Goal: Contribute content

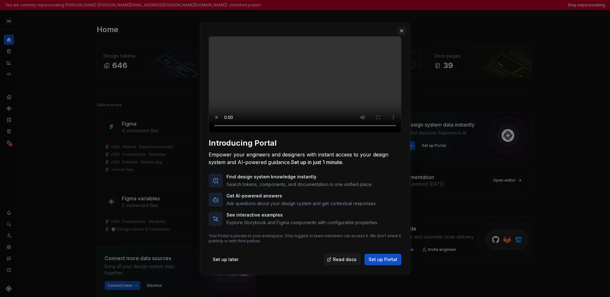
click at [401, 26] on button "button" at bounding box center [401, 30] width 9 height 9
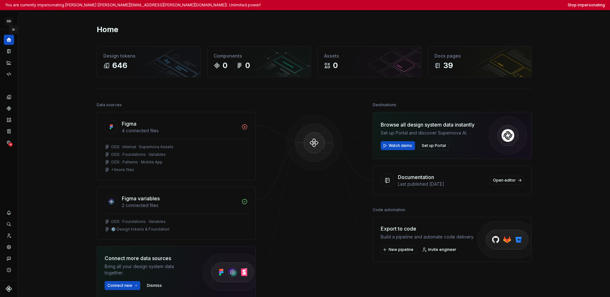
click at [15, 27] on button "Expand sidebar" at bounding box center [13, 29] width 9 height 9
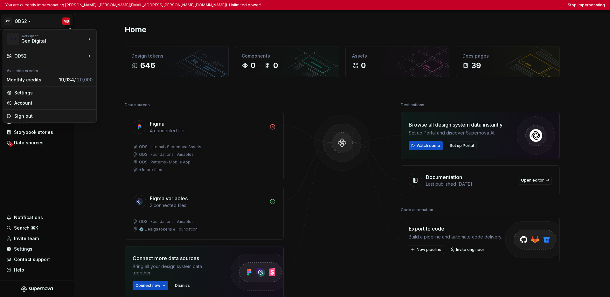
click at [28, 20] on html "You are currently impersonating Mike Busby (mike.busby@gendigital.com). Unlimit…" at bounding box center [305, 148] width 610 height 297
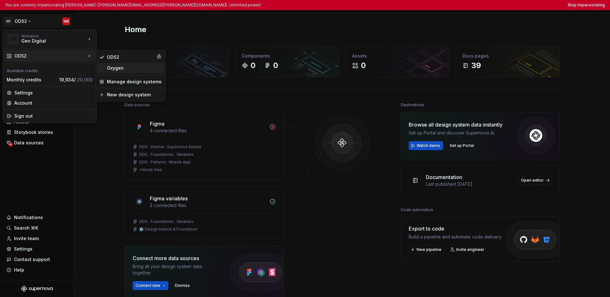
click at [110, 67] on div "Oxygen" at bounding box center [134, 68] width 55 height 6
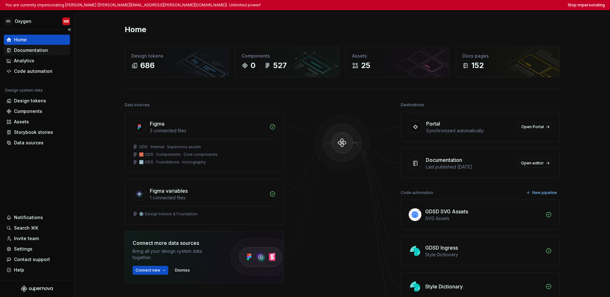
click at [37, 47] on div "Documentation" at bounding box center [31, 50] width 34 height 6
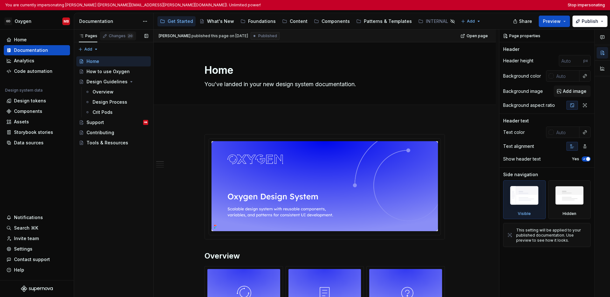
click at [118, 38] on div "Changes 20" at bounding box center [121, 35] width 25 height 5
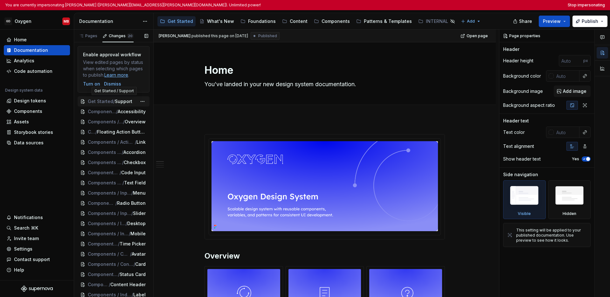
click at [109, 103] on span "Get Started" at bounding box center [100, 101] width 25 height 6
type textarea "*"
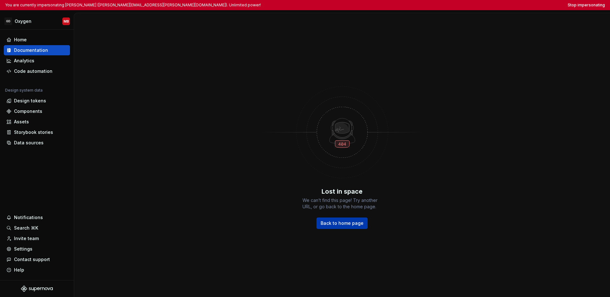
click at [333, 222] on span "Back to home page" at bounding box center [342, 223] width 43 height 6
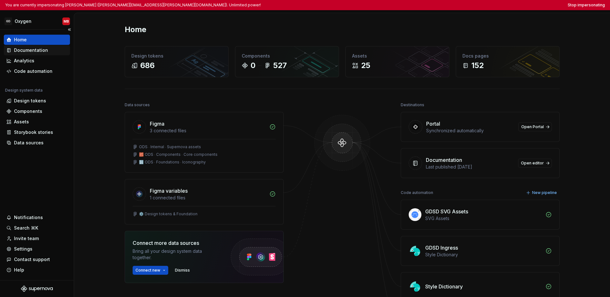
click at [50, 53] on div "Documentation" at bounding box center [37, 50] width 66 height 10
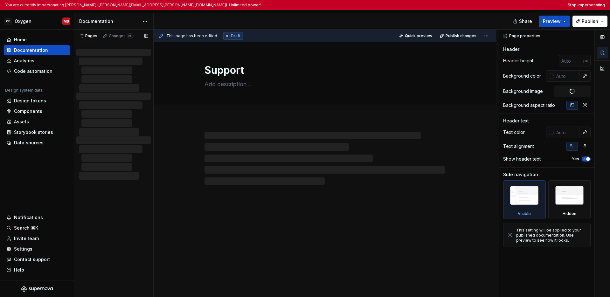
type textarea "*"
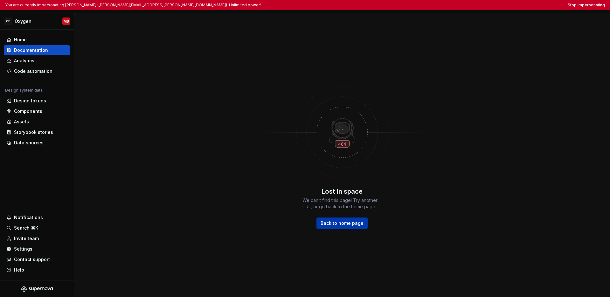
click at [339, 222] on span "Back to home page" at bounding box center [342, 223] width 43 height 6
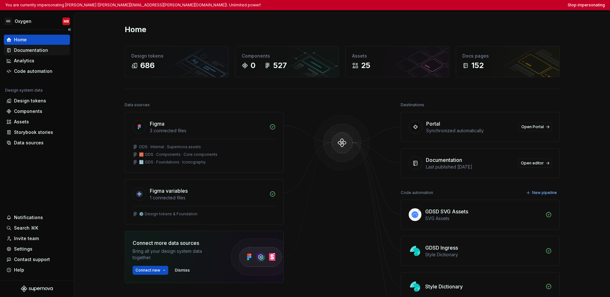
click at [52, 53] on div "Documentation" at bounding box center [36, 50] width 61 height 6
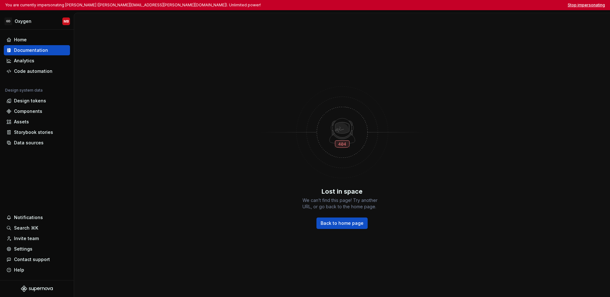
click at [580, 6] on button "Stop impersonating" at bounding box center [586, 5] width 37 height 5
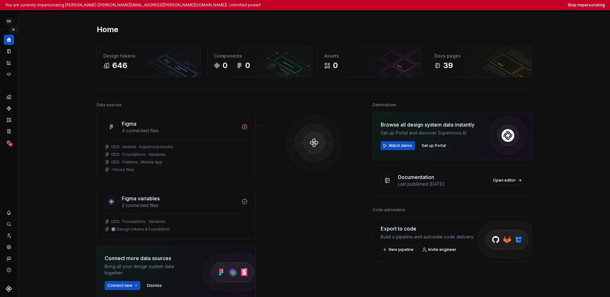
click at [15, 30] on button "Expand sidebar" at bounding box center [13, 29] width 9 height 9
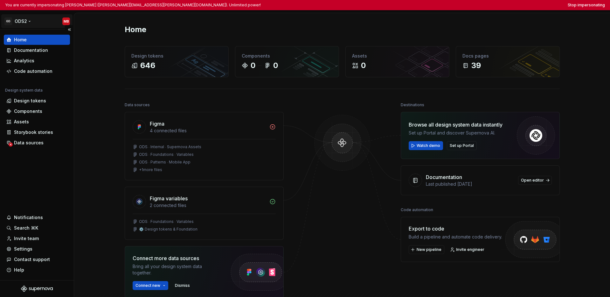
click at [21, 21] on html "You are currently impersonating Mike Busby (mike.busby@gendigital.com). Unlimit…" at bounding box center [305, 148] width 610 height 297
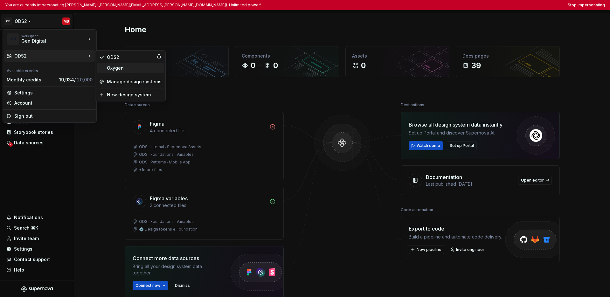
click at [111, 69] on div "Oxygen" at bounding box center [134, 68] width 55 height 6
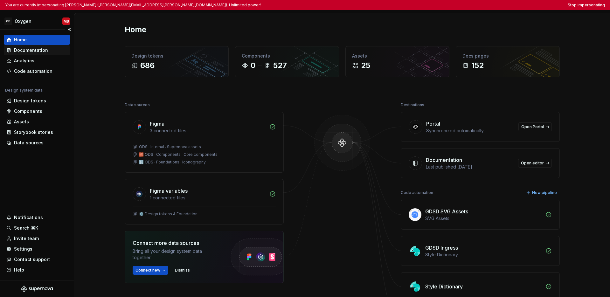
click at [38, 49] on div "Documentation" at bounding box center [31, 50] width 34 height 6
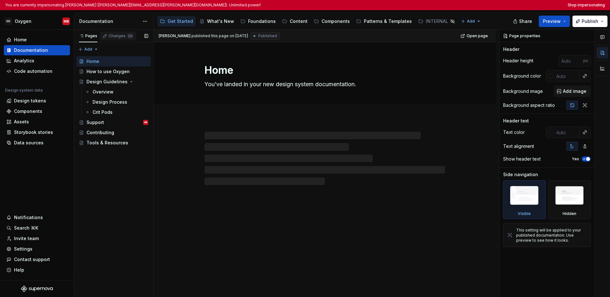
click at [123, 38] on div "Changes 20" at bounding box center [121, 35] width 25 height 5
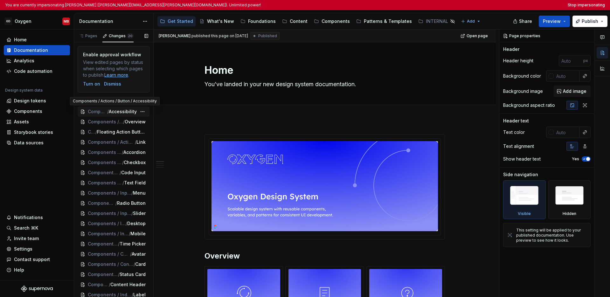
click at [117, 112] on span "Accessibility" at bounding box center [123, 112] width 28 height 6
type textarea "*"
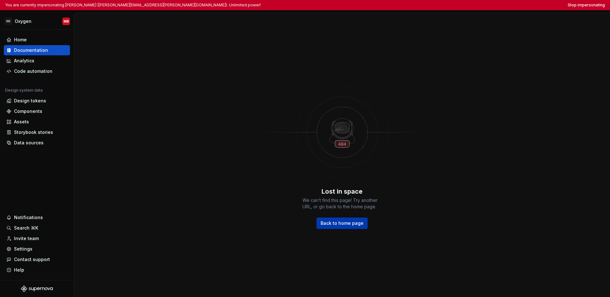
click at [338, 222] on span "Back to home page" at bounding box center [342, 223] width 43 height 6
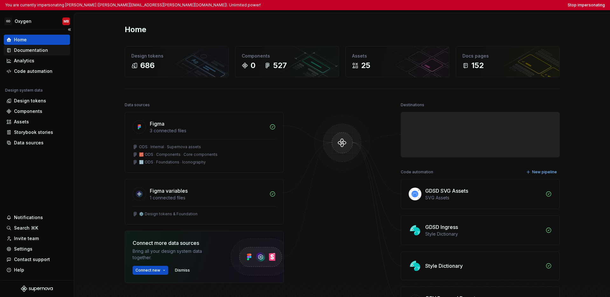
click at [47, 53] on div "Documentation" at bounding box center [36, 50] width 61 height 6
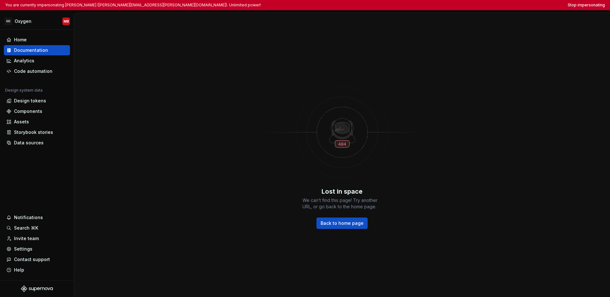
click at [573, 8] on div "You are currently impersonating Mike Busby (mike.busby@gendigital.com). Unlimit…" at bounding box center [305, 5] width 610 height 10
click at [576, 7] on button "Stop impersonating" at bounding box center [586, 5] width 37 height 5
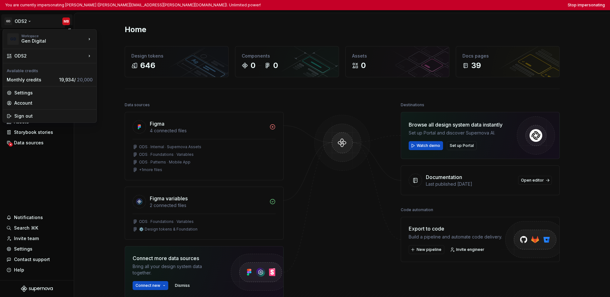
click at [25, 20] on html "You are currently impersonating [PERSON_NAME] ([PERSON_NAME][EMAIL_ADDRESS][PER…" at bounding box center [305, 148] width 610 height 297
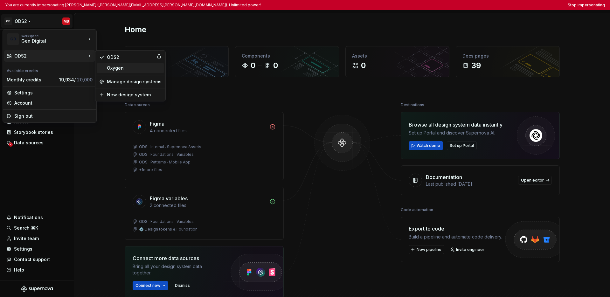
click at [110, 67] on div "Oxygen" at bounding box center [134, 68] width 55 height 6
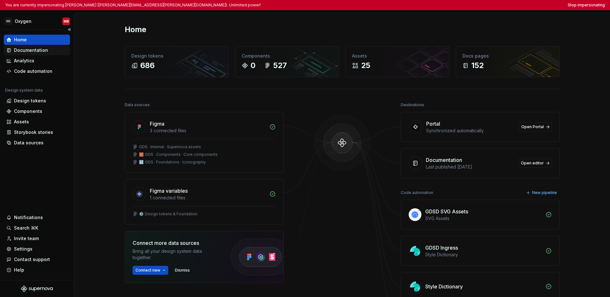
click at [47, 51] on div "Documentation" at bounding box center [36, 50] width 61 height 6
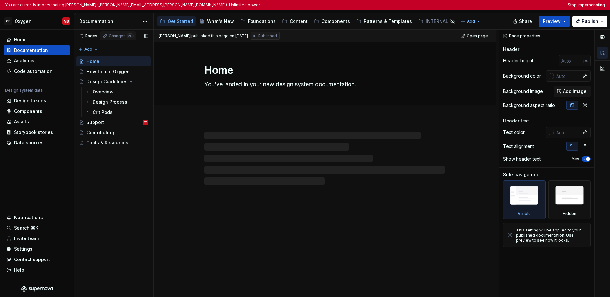
click at [118, 34] on div "Changes 20" at bounding box center [121, 35] width 25 height 5
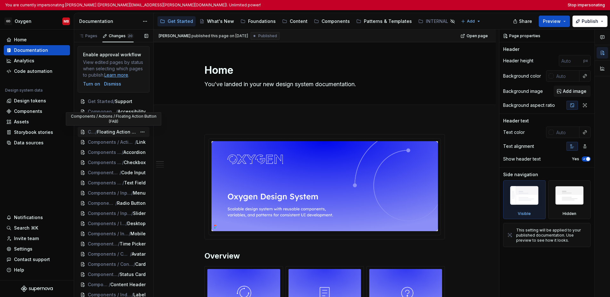
click at [120, 131] on span "Floating Action Button (FAB)" at bounding box center [117, 132] width 40 height 6
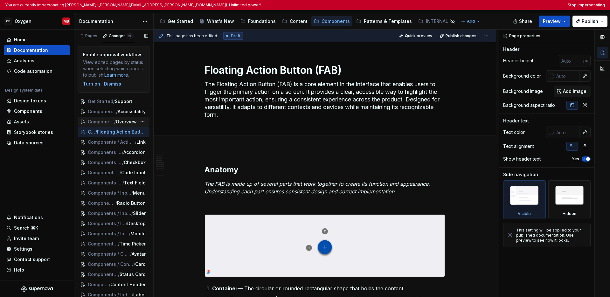
click at [119, 122] on span "Overview" at bounding box center [126, 122] width 21 height 6
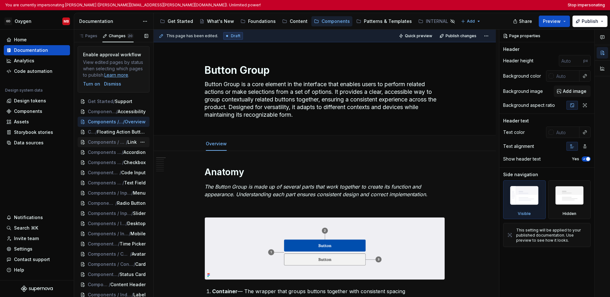
click at [118, 141] on span "Components / Actions" at bounding box center [107, 142] width 38 height 6
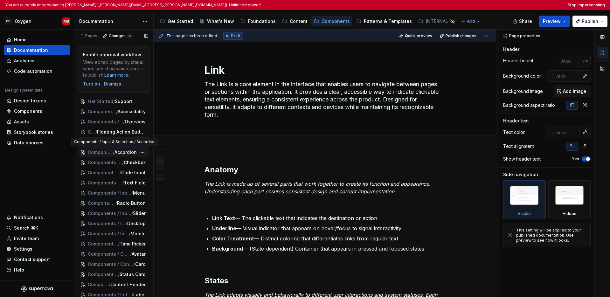
click at [115, 155] on span "Accordion" at bounding box center [126, 152] width 22 height 6
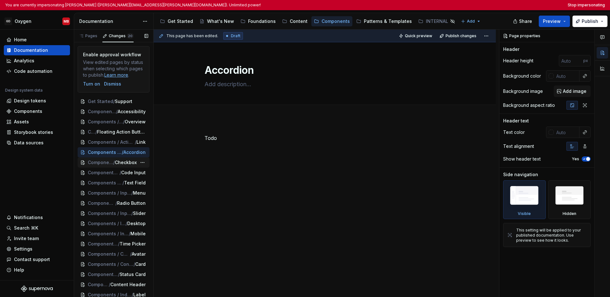
click at [116, 164] on span "Checkbox" at bounding box center [126, 162] width 22 height 6
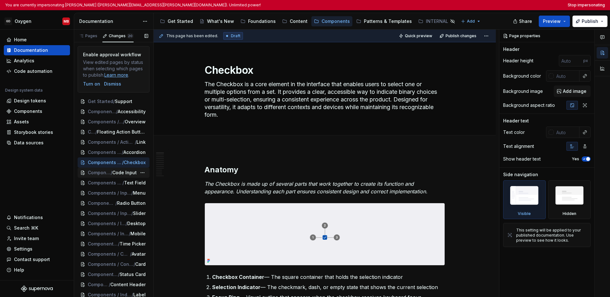
click at [119, 173] on span "Code Input" at bounding box center [124, 173] width 25 height 6
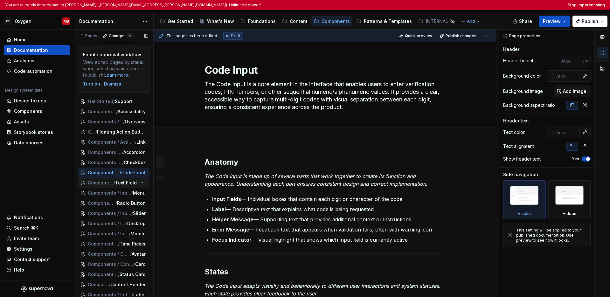
click at [118, 183] on span "Text Field" at bounding box center [126, 183] width 22 height 6
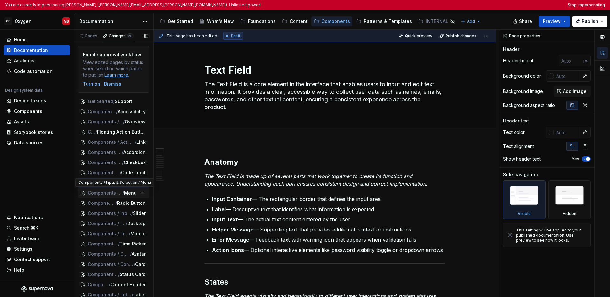
click at [118, 193] on span "Components / Input & Selection" at bounding box center [105, 193] width 35 height 6
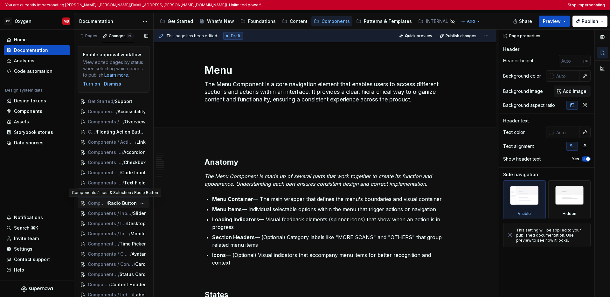
click at [119, 203] on span "Radio Button" at bounding box center [122, 203] width 29 height 6
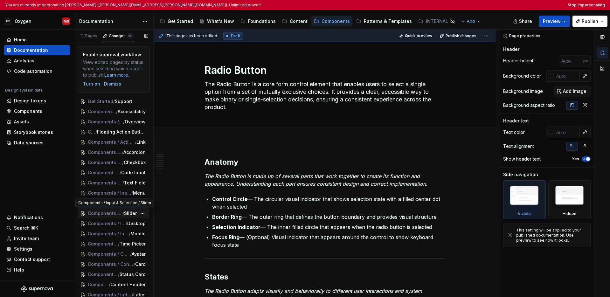
click at [118, 213] on span "Components / Input & Selection" at bounding box center [105, 213] width 35 height 6
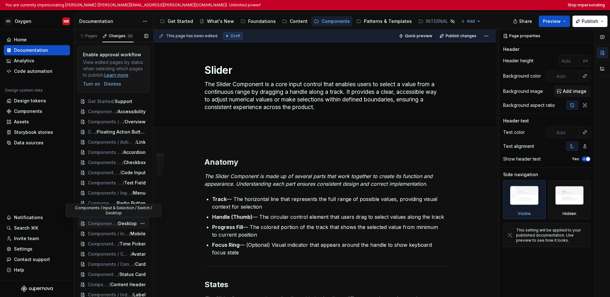
click at [117, 224] on span "/" at bounding box center [118, 224] width 2 height 6
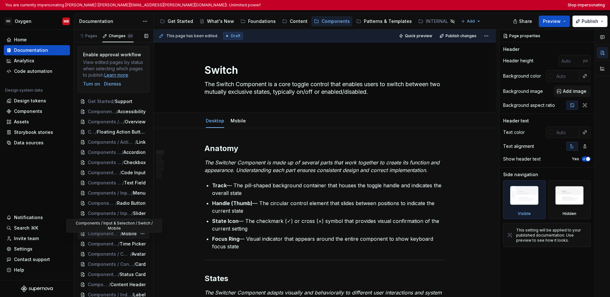
click at [115, 233] on span "Components / Input & Selection / Switch" at bounding box center [104, 234] width 32 height 6
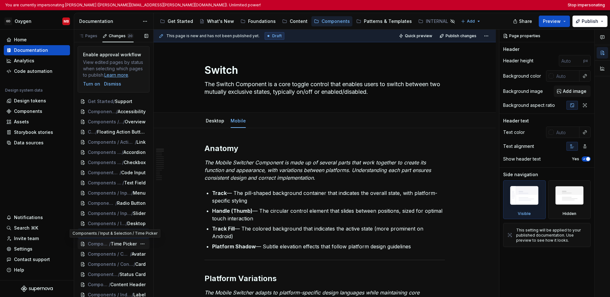
click at [117, 243] on span "Time Picker" at bounding box center [124, 244] width 26 height 6
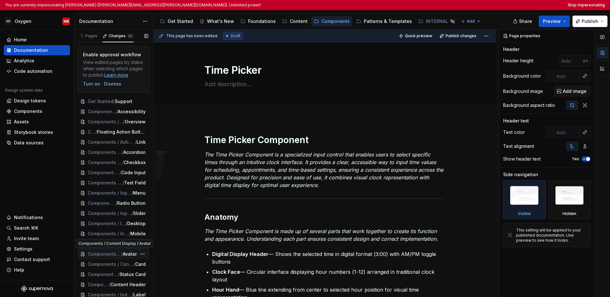
click at [121, 255] on span "/" at bounding box center [122, 254] width 2 height 6
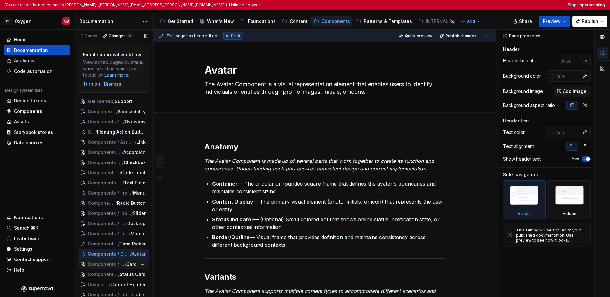
click at [121, 263] on span "Components / Content Display" at bounding box center [106, 264] width 37 height 6
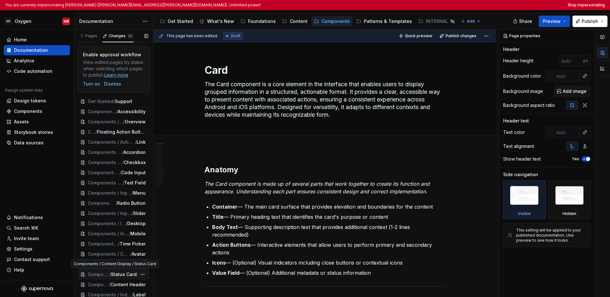
click at [120, 274] on span "Status Card" at bounding box center [124, 274] width 26 height 6
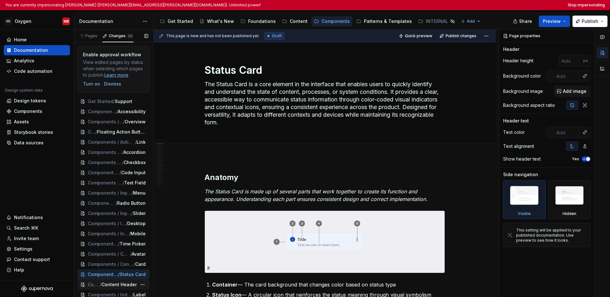
click at [117, 285] on span "Content Header" at bounding box center [119, 285] width 35 height 6
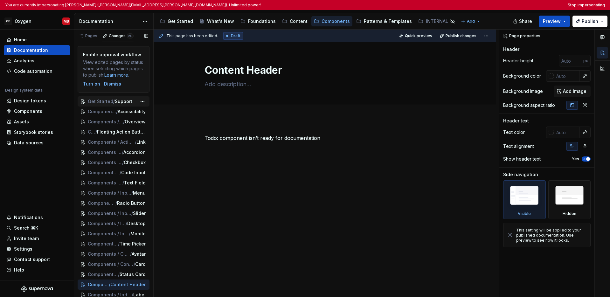
click at [111, 102] on span "Get Started" at bounding box center [100, 101] width 25 height 6
type textarea "*"
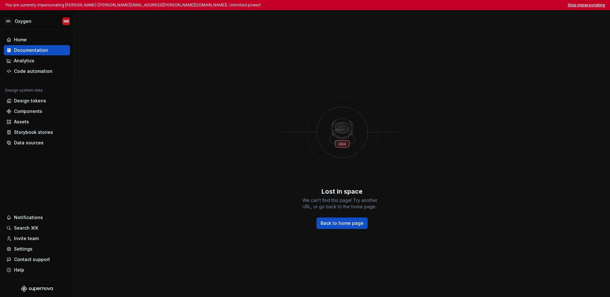
click at [472, 4] on button "Stop impersonating" at bounding box center [586, 5] width 37 height 5
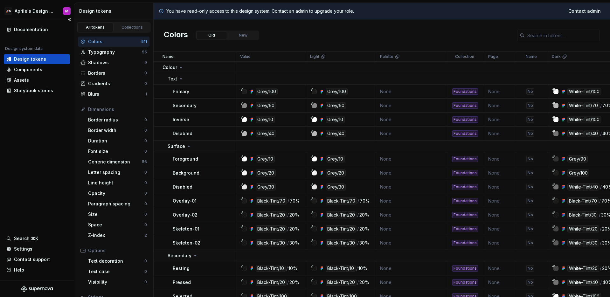
click at [64, 133] on div "Documentation Design system data Design tokens Components Assets Storybook stor…" at bounding box center [37, 149] width 74 height 261
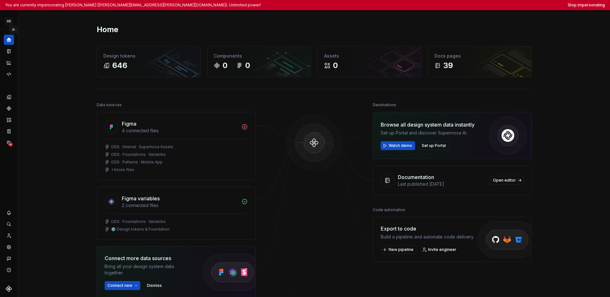
click at [14, 31] on button "Expand sidebar" at bounding box center [13, 29] width 9 height 9
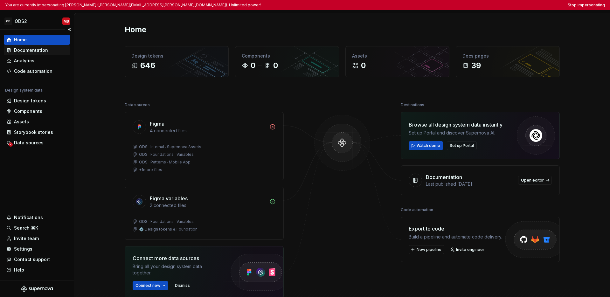
click at [19, 49] on div "Documentation" at bounding box center [31, 50] width 34 height 6
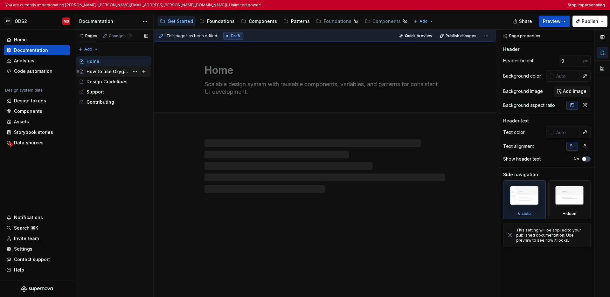
click at [102, 72] on div "How to use Oxygen" at bounding box center [108, 71] width 43 height 6
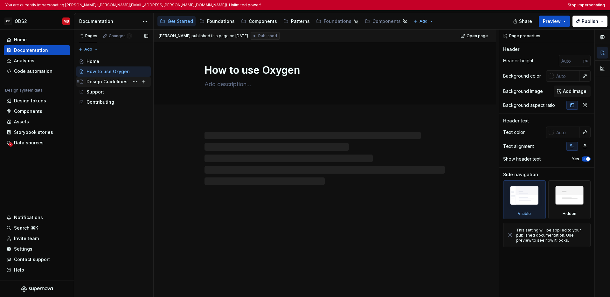
click at [105, 81] on div "Design Guidelines" at bounding box center [107, 82] width 41 height 6
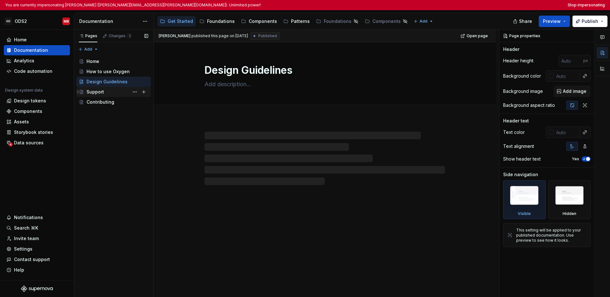
click at [100, 91] on div "Support" at bounding box center [96, 92] width 18 height 6
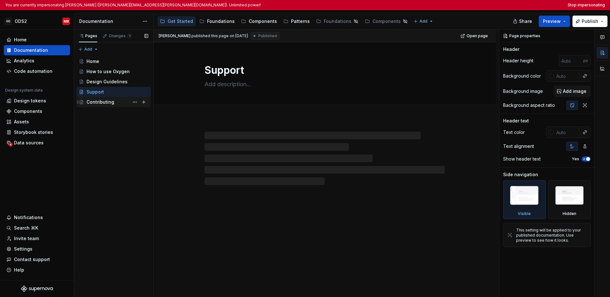
click at [99, 102] on div "Contributing" at bounding box center [101, 102] width 28 height 6
click at [24, 21] on html "You are currently impersonating [PERSON_NAME] ([PERSON_NAME][EMAIL_ADDRESS][PER…" at bounding box center [305, 148] width 610 height 297
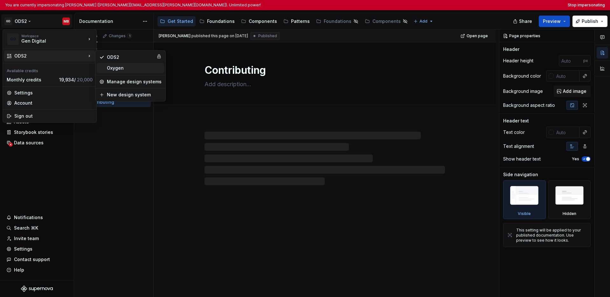
click at [128, 70] on div "Oxygen" at bounding box center [134, 68] width 55 height 6
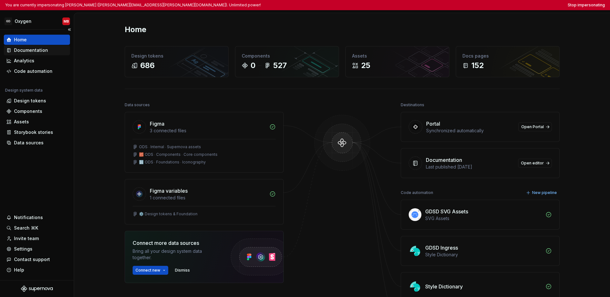
click at [44, 48] on div "Documentation" at bounding box center [31, 50] width 34 height 6
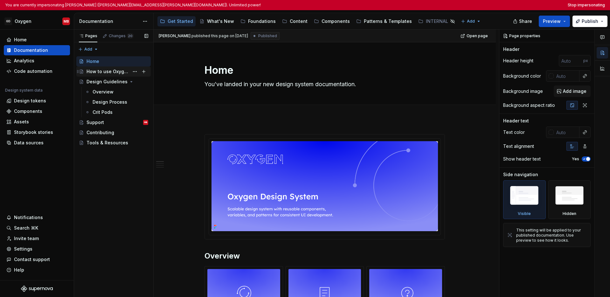
click at [106, 73] on div "How to use Oxygen" at bounding box center [108, 71] width 43 height 6
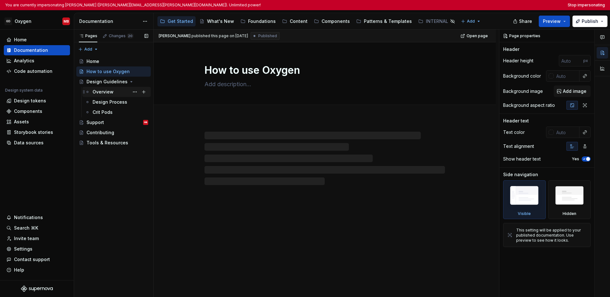
click at [106, 94] on div "Overview" at bounding box center [103, 92] width 21 height 6
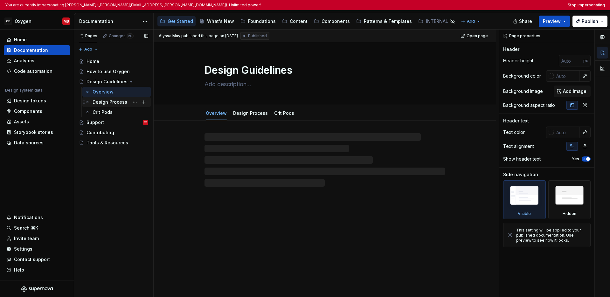
click at [108, 100] on div "Design Process" at bounding box center [110, 102] width 35 height 6
click at [107, 111] on div "Crit Pods" at bounding box center [103, 112] width 20 height 6
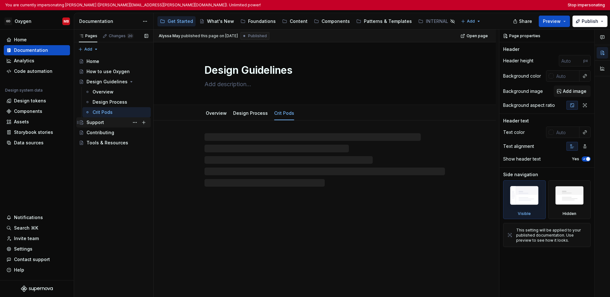
click at [109, 124] on div "Support MB" at bounding box center [118, 122] width 62 height 9
type textarea "*"
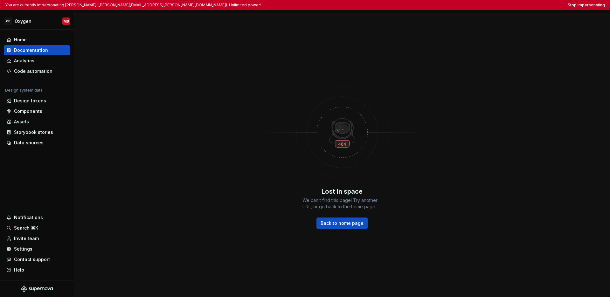
click at [472, 6] on button "Stop impersonating" at bounding box center [586, 5] width 37 height 5
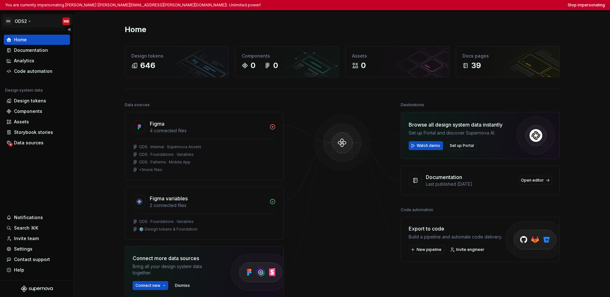
click at [16, 21] on html "You are currently impersonating Mike Busby (mike.busby@gendigital.com). Unlimit…" at bounding box center [305, 148] width 610 height 297
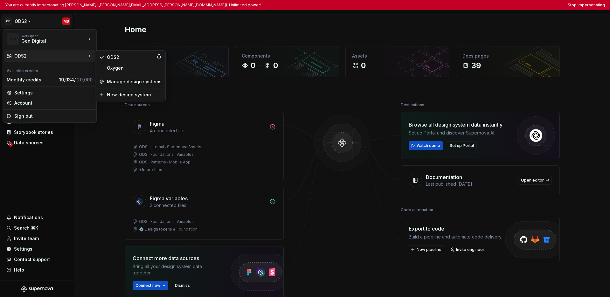
click at [24, 58] on div "ODS2" at bounding box center [50, 56] width 72 height 6
click at [107, 70] on div "Oxygen" at bounding box center [134, 68] width 55 height 6
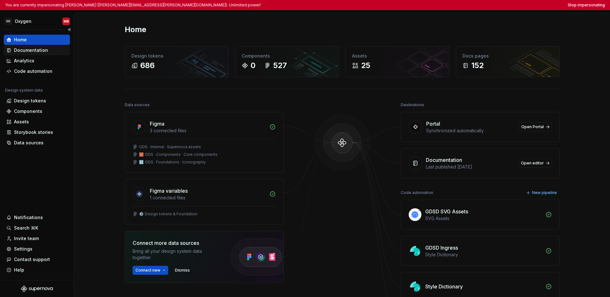
click at [36, 49] on div "Documentation" at bounding box center [31, 50] width 34 height 6
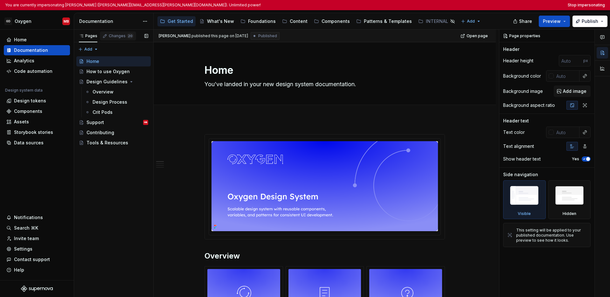
click at [116, 33] on div "Changes 20" at bounding box center [121, 35] width 25 height 5
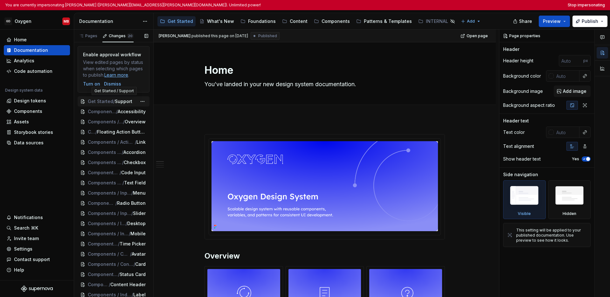
click at [124, 102] on span "Support" at bounding box center [124, 101] width 18 height 6
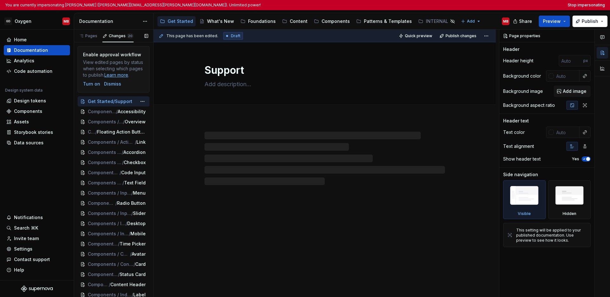
type textarea "*"
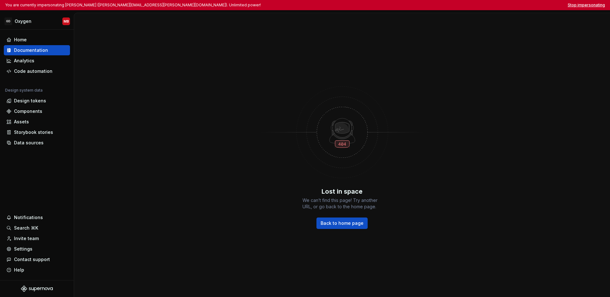
click at [472, 5] on button "Stop impersonating" at bounding box center [586, 5] width 37 height 5
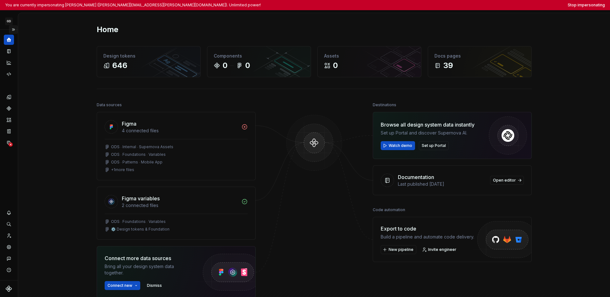
click at [11, 30] on button "Expand sidebar" at bounding box center [13, 29] width 9 height 9
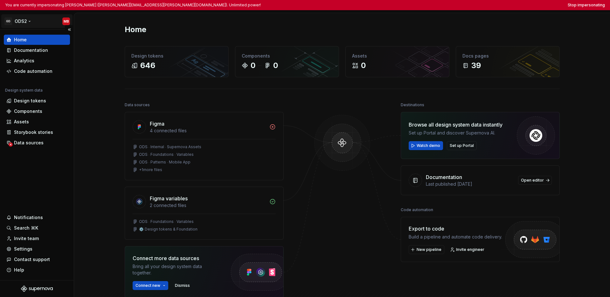
click at [31, 25] on html "You are currently impersonating Mike Busby (mike.busby@gendigital.com). Unlimit…" at bounding box center [305, 148] width 610 height 297
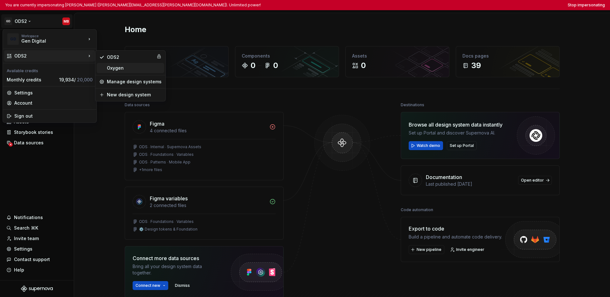
click at [123, 69] on div "Oxygen" at bounding box center [134, 68] width 55 height 6
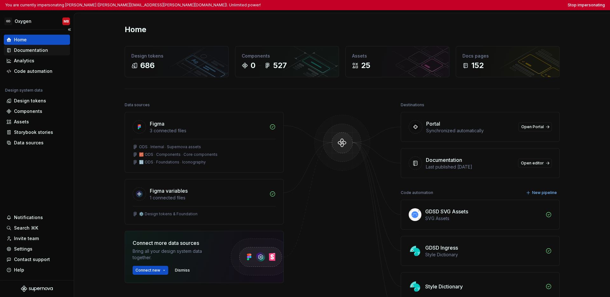
click at [46, 52] on div "Documentation" at bounding box center [31, 50] width 34 height 6
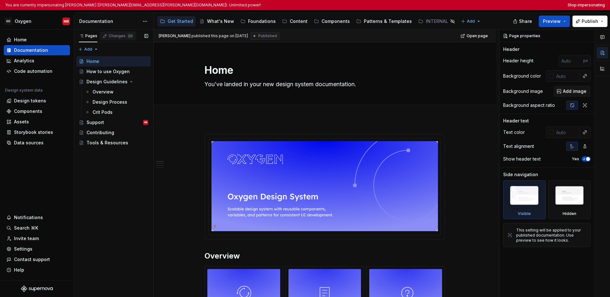
click at [115, 37] on div "Changes 20" at bounding box center [121, 35] width 25 height 5
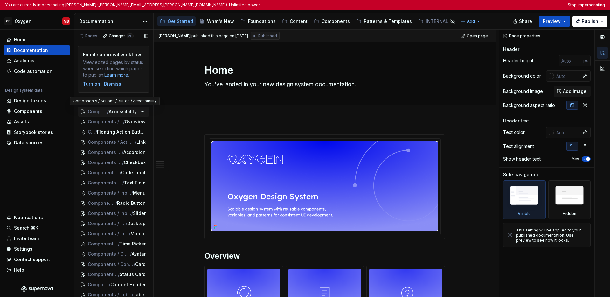
click at [109, 114] on span "/" at bounding box center [108, 112] width 2 height 6
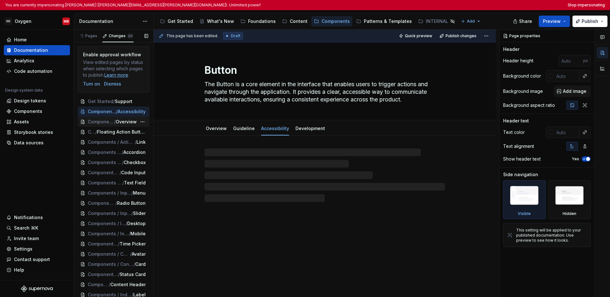
type textarea "*"
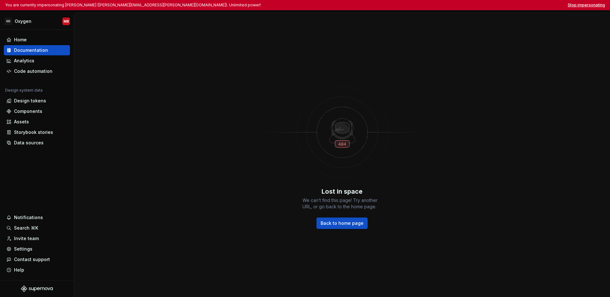
click at [472, 6] on button "Stop impersonating" at bounding box center [586, 5] width 37 height 5
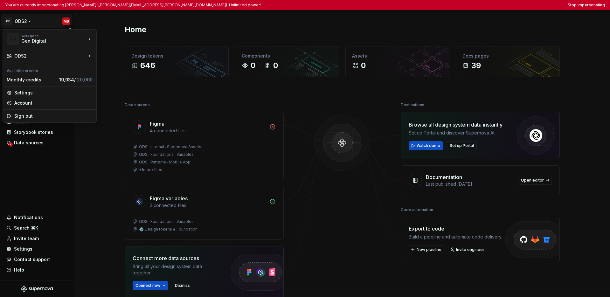
click at [27, 21] on html "You are currently impersonating [PERSON_NAME] ([PERSON_NAME][EMAIL_ADDRESS][PER…" at bounding box center [305, 148] width 610 height 297
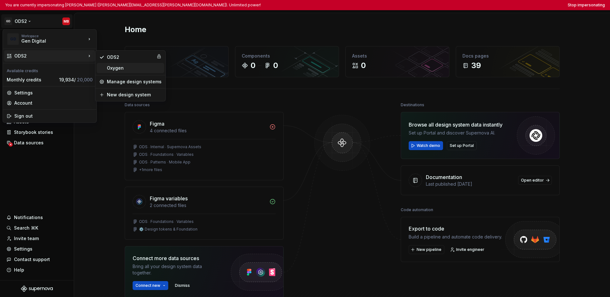
click at [111, 70] on div "Oxygen" at bounding box center [134, 68] width 55 height 6
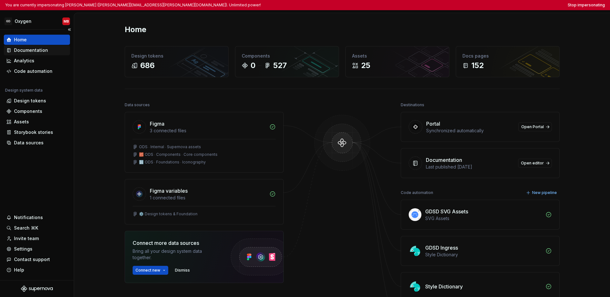
click at [38, 50] on div "Documentation" at bounding box center [31, 50] width 34 height 6
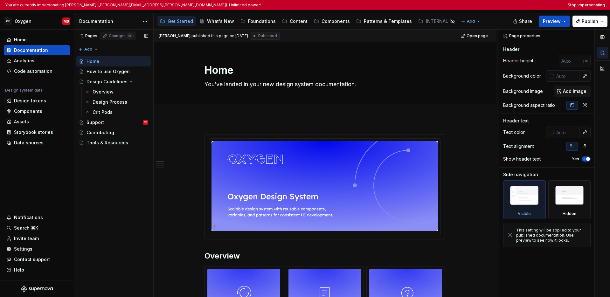
click at [116, 39] on div "Changes 20" at bounding box center [118, 36] width 36 height 9
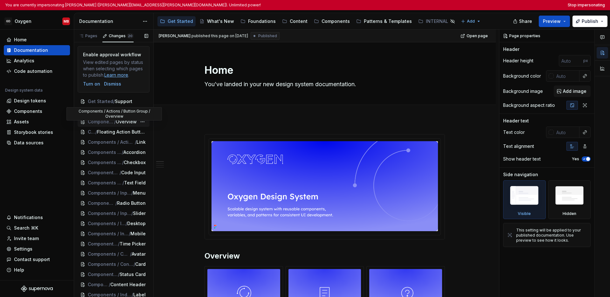
click at [110, 123] on span "Components / Actions / Button Group" at bounding box center [101, 122] width 26 height 6
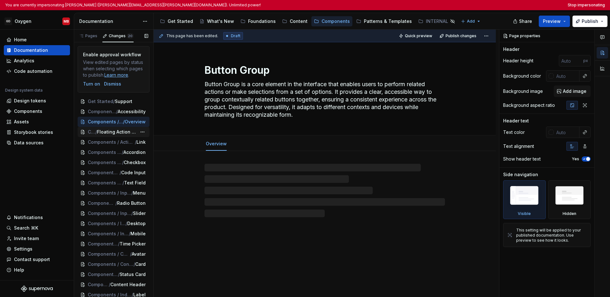
click at [109, 131] on span "Floating Action Button (FAB)" at bounding box center [117, 132] width 40 height 6
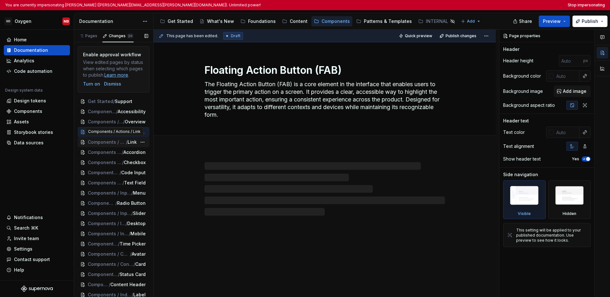
click at [109, 143] on span "Components / Actions" at bounding box center [107, 142] width 38 height 6
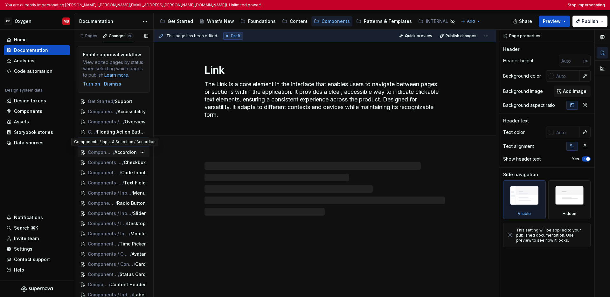
click at [109, 153] on span "Components / Input & Selection" at bounding box center [100, 152] width 25 height 6
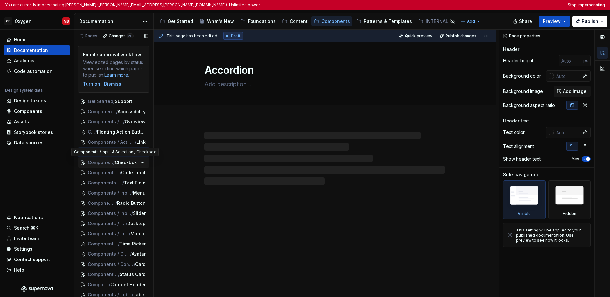
click at [109, 162] on span "Components / Input & Selection" at bounding box center [100, 162] width 25 height 6
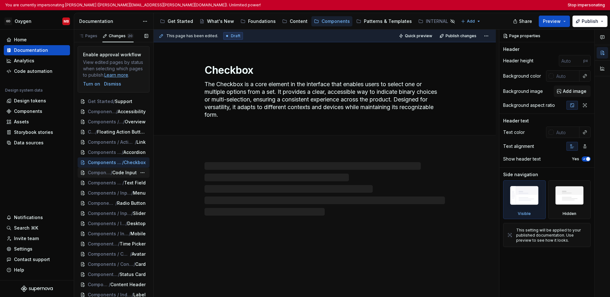
click at [101, 177] on div "Components / Input & Selection / Code Input" at bounding box center [114, 173] width 72 height 10
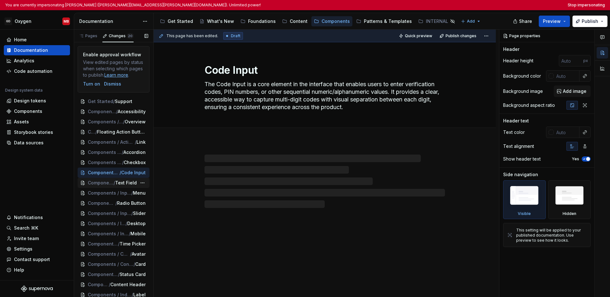
click at [105, 185] on span "Components / Input & Selection" at bounding box center [101, 183] width 26 height 6
click at [107, 193] on span "Components / Input & Selection" at bounding box center [105, 193] width 35 height 6
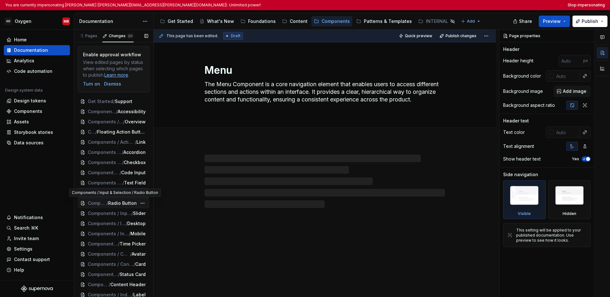
click at [107, 203] on span "/" at bounding box center [108, 203] width 2 height 6
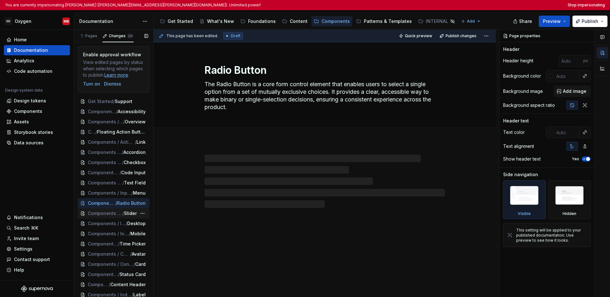
click at [109, 214] on span "Components / Input & Selection" at bounding box center [105, 213] width 35 height 6
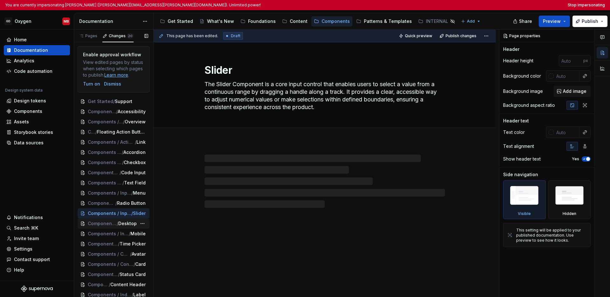
click at [106, 224] on span "Components / Input & Selection / Switch" at bounding box center [102, 224] width 29 height 6
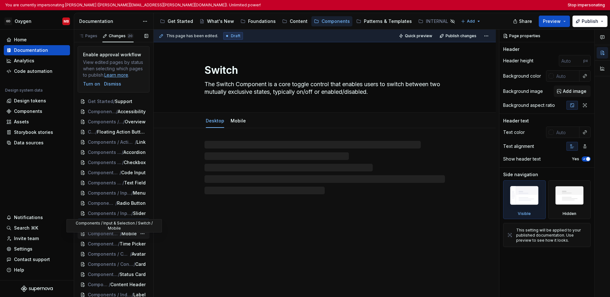
click at [109, 236] on span "Components / Input & Selection / Switch" at bounding box center [104, 234] width 32 height 6
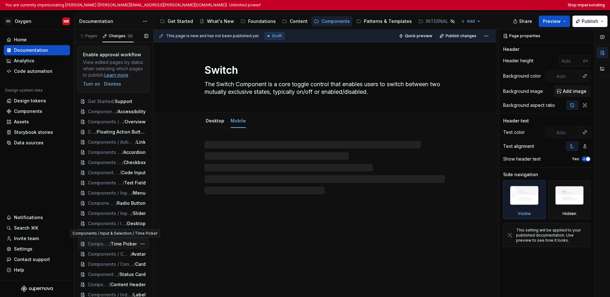
click at [110, 245] on span "/" at bounding box center [110, 244] width 2 height 6
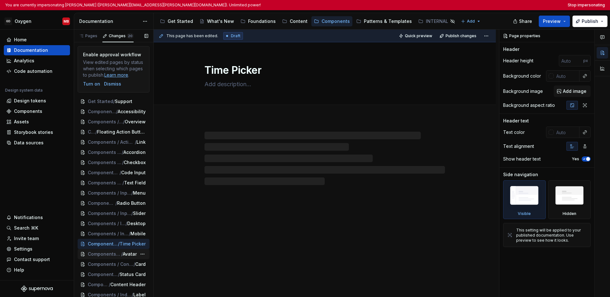
click at [111, 255] on span "Components / Content Display" at bounding box center [104, 254] width 33 height 6
click at [111, 264] on span "Components / Content Display" at bounding box center [106, 264] width 37 height 6
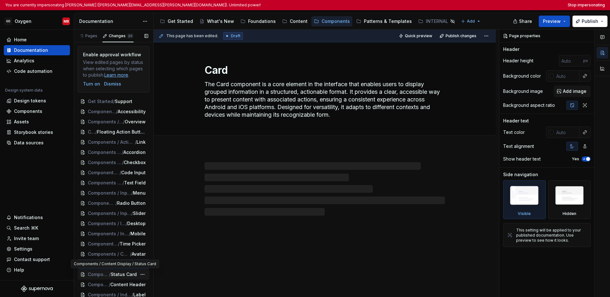
click at [113, 273] on span "Status Card" at bounding box center [124, 274] width 26 height 6
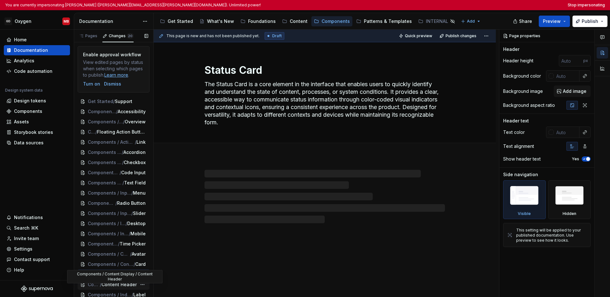
click at [113, 283] on span "Content Header" at bounding box center [119, 285] width 35 height 6
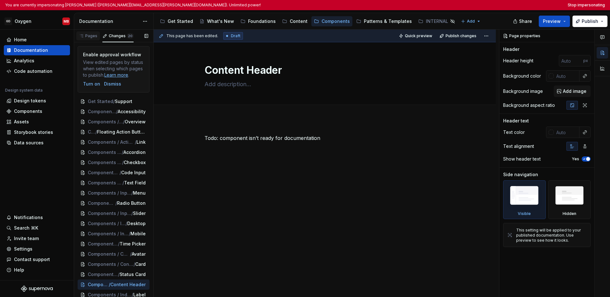
click at [88, 37] on div "Pages" at bounding box center [88, 35] width 18 height 5
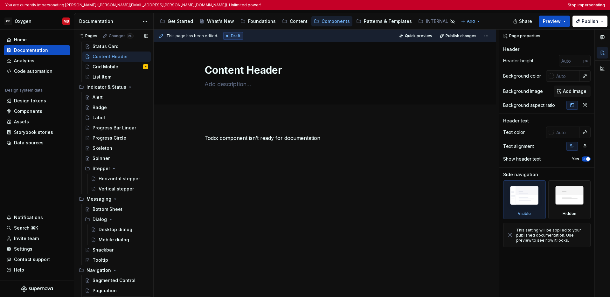
scroll to position [302, 0]
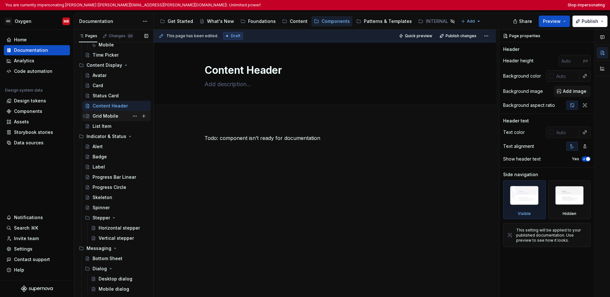
click at [109, 114] on div "Grid Mobile" at bounding box center [106, 116] width 26 height 6
type textarea "*"
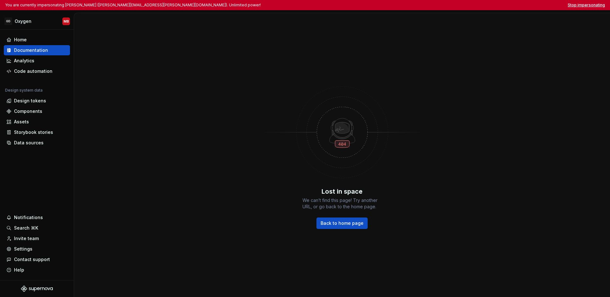
click at [472, 6] on button "Stop impersonating" at bounding box center [586, 5] width 37 height 5
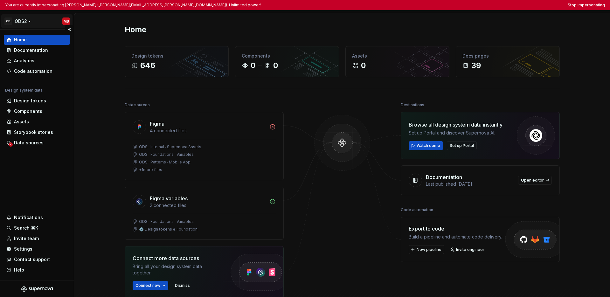
click at [26, 20] on html "You are currently impersonating [PERSON_NAME] ([PERSON_NAME][EMAIL_ADDRESS][PER…" at bounding box center [305, 148] width 610 height 297
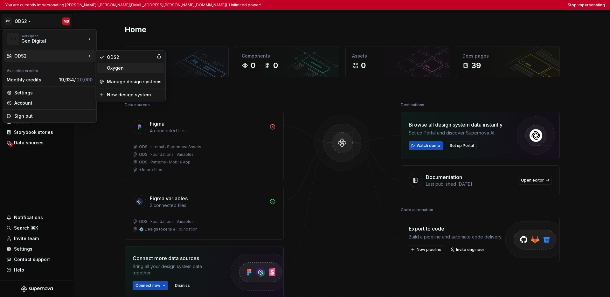
click at [113, 67] on div "Oxygen" at bounding box center [134, 68] width 55 height 6
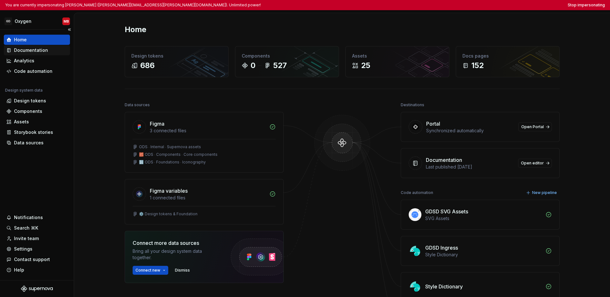
click at [34, 50] on div "Documentation" at bounding box center [31, 50] width 34 height 6
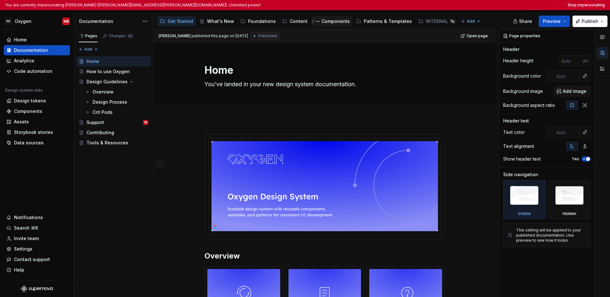
click at [333, 24] on div "Components" at bounding box center [336, 21] width 28 height 6
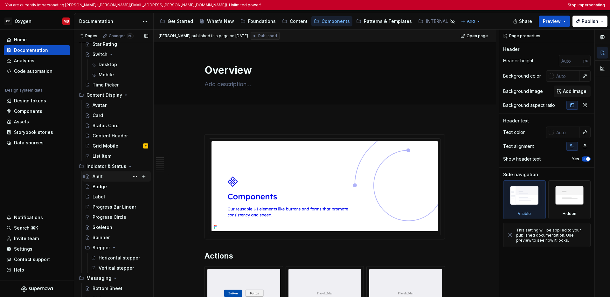
scroll to position [234, 0]
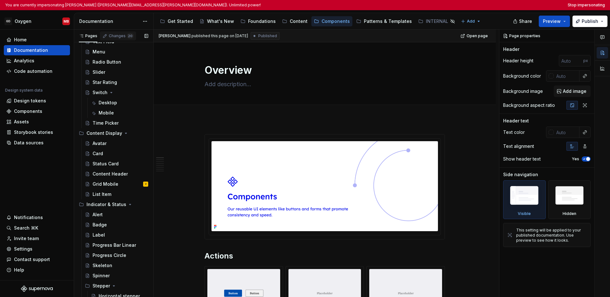
click at [117, 37] on div "Changes 20" at bounding box center [121, 35] width 25 height 5
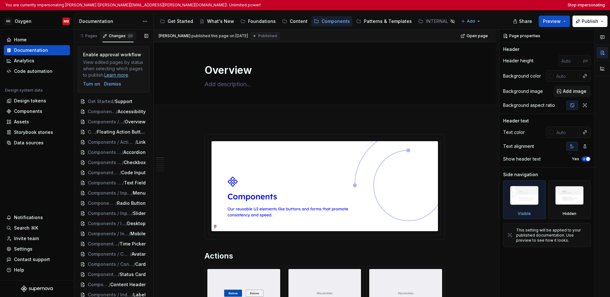
scroll to position [0, 0]
click at [93, 38] on div "Pages" at bounding box center [88, 35] width 18 height 5
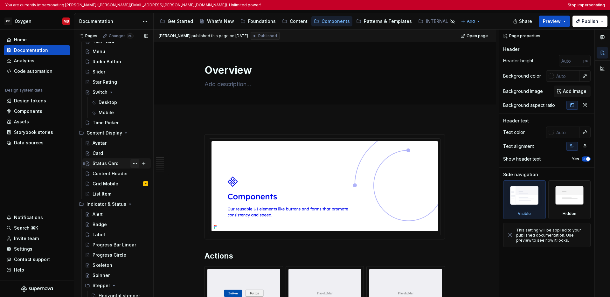
scroll to position [238, 0]
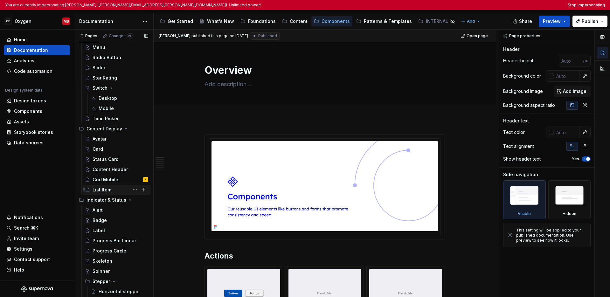
click at [109, 191] on div "List Item" at bounding box center [102, 190] width 19 height 6
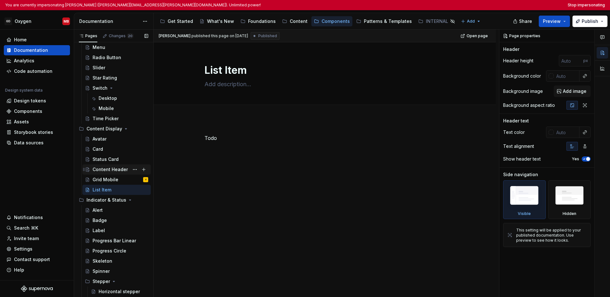
click at [111, 168] on div "Content Header" at bounding box center [110, 169] width 35 height 6
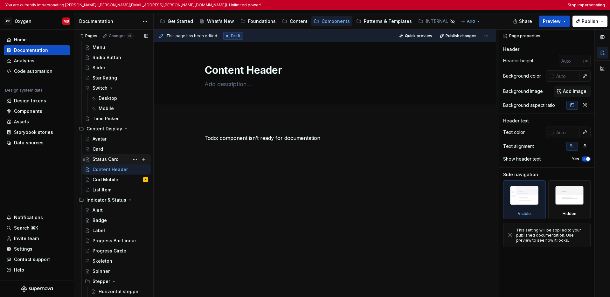
click at [106, 158] on div "Status Card" at bounding box center [106, 159] width 26 height 6
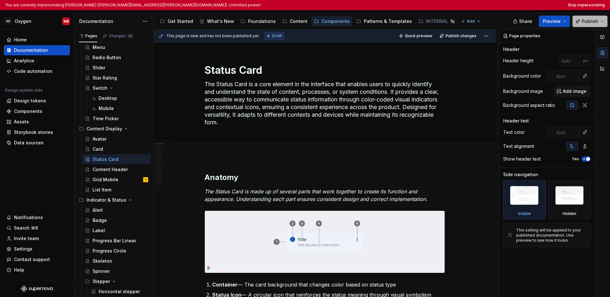
click at [472, 19] on button "Publish" at bounding box center [590, 21] width 35 height 11
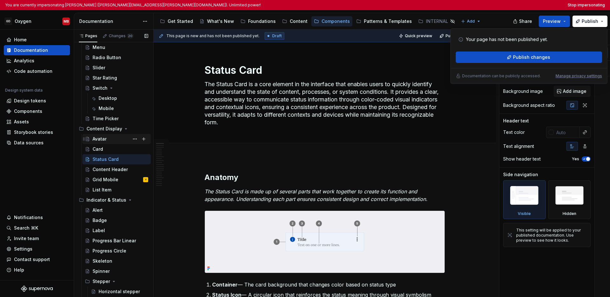
click at [98, 140] on div "Avatar" at bounding box center [100, 139] width 14 height 6
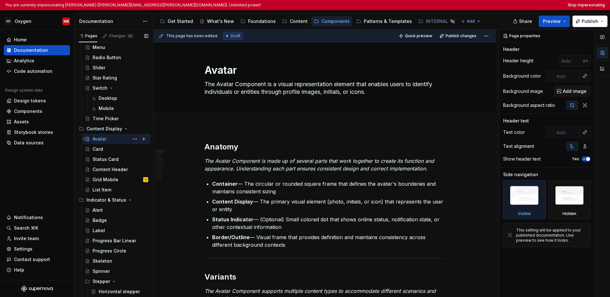
scroll to position [225, 0]
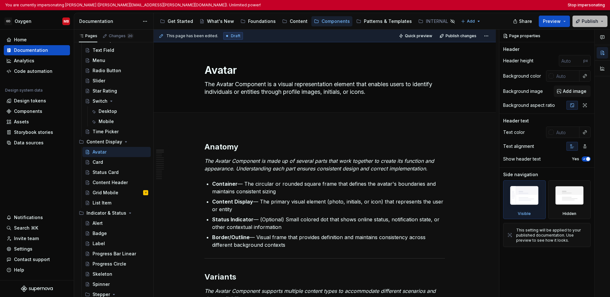
click at [472, 23] on button "Publish" at bounding box center [590, 21] width 35 height 11
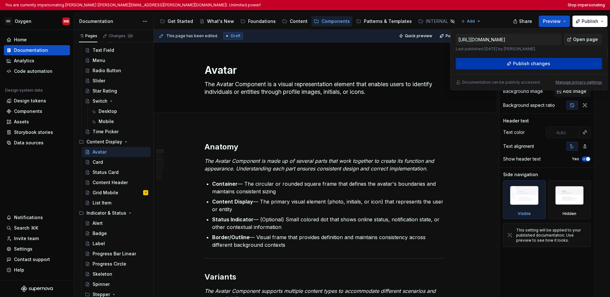
click at [472, 61] on button "Publish changes" at bounding box center [529, 63] width 146 height 11
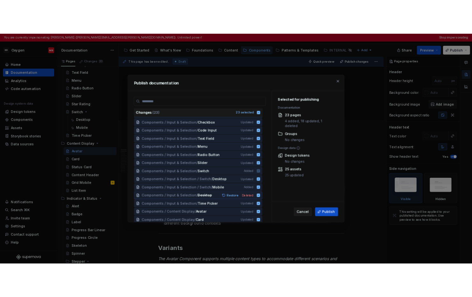
scroll to position [0, 0]
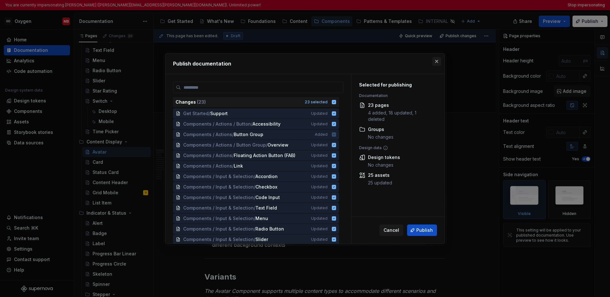
click at [437, 60] on button "button" at bounding box center [436, 61] width 9 height 9
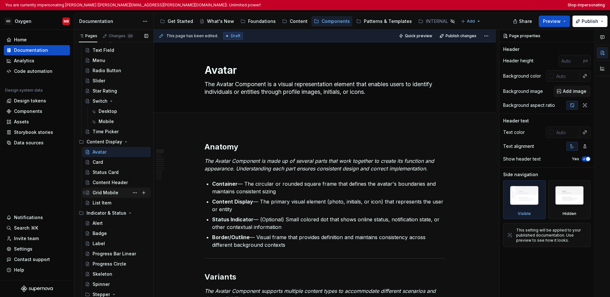
click at [104, 193] on div "Grid Mobile" at bounding box center [106, 193] width 26 height 6
type textarea "*"
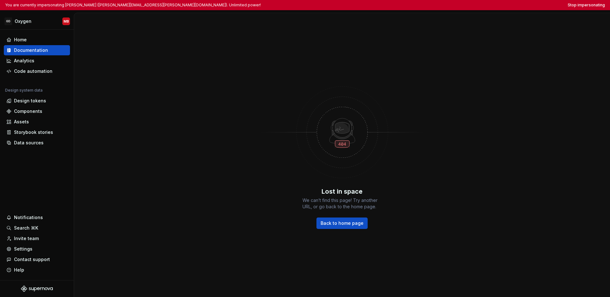
click at [221, 182] on div "Lost in space We can’t find this page! Try another URL, or go back to the home …" at bounding box center [342, 155] width 536 height 284
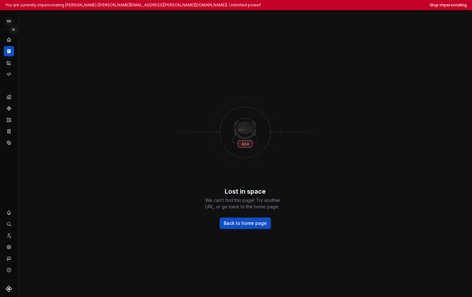
click at [14, 32] on button "Expand sidebar" at bounding box center [13, 29] width 9 height 9
